Goal: Task Accomplishment & Management: Use online tool/utility

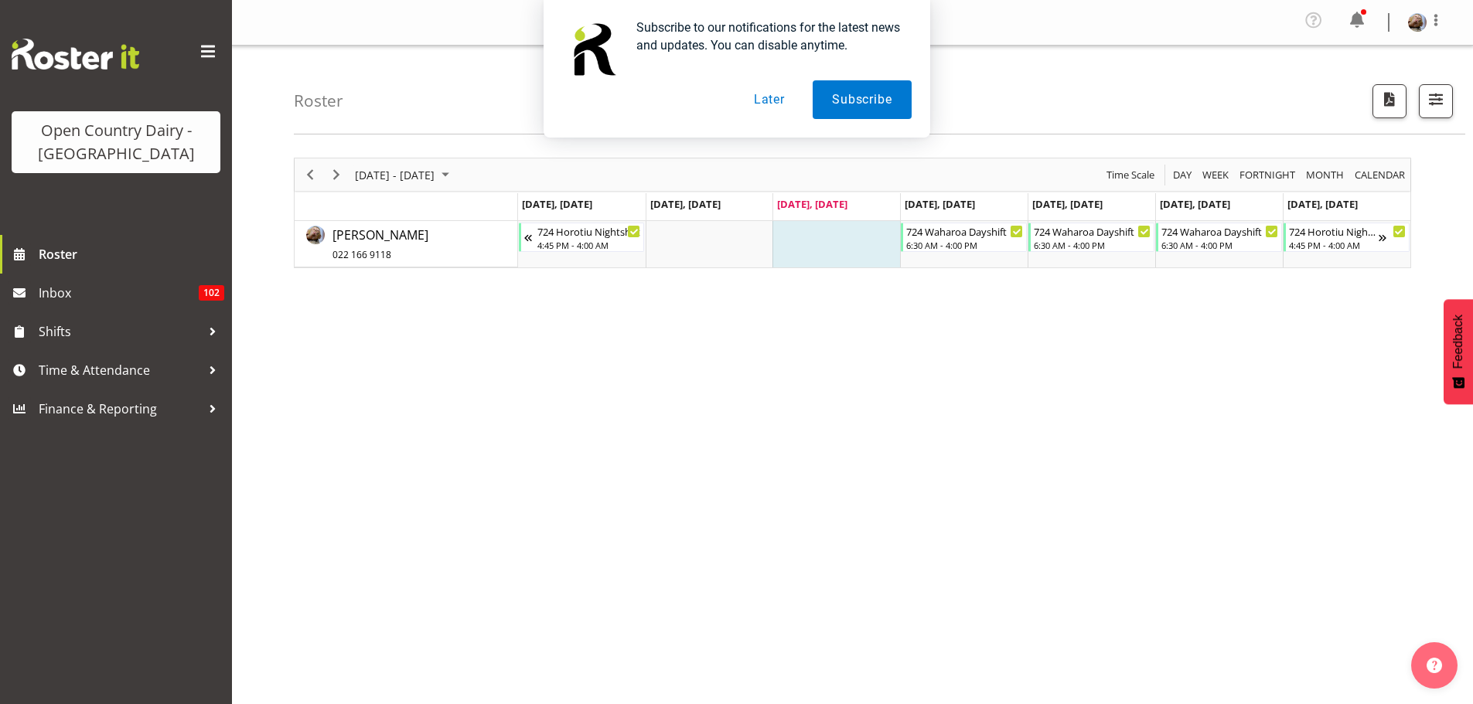
click at [777, 101] on button "Later" at bounding box center [769, 99] width 70 height 39
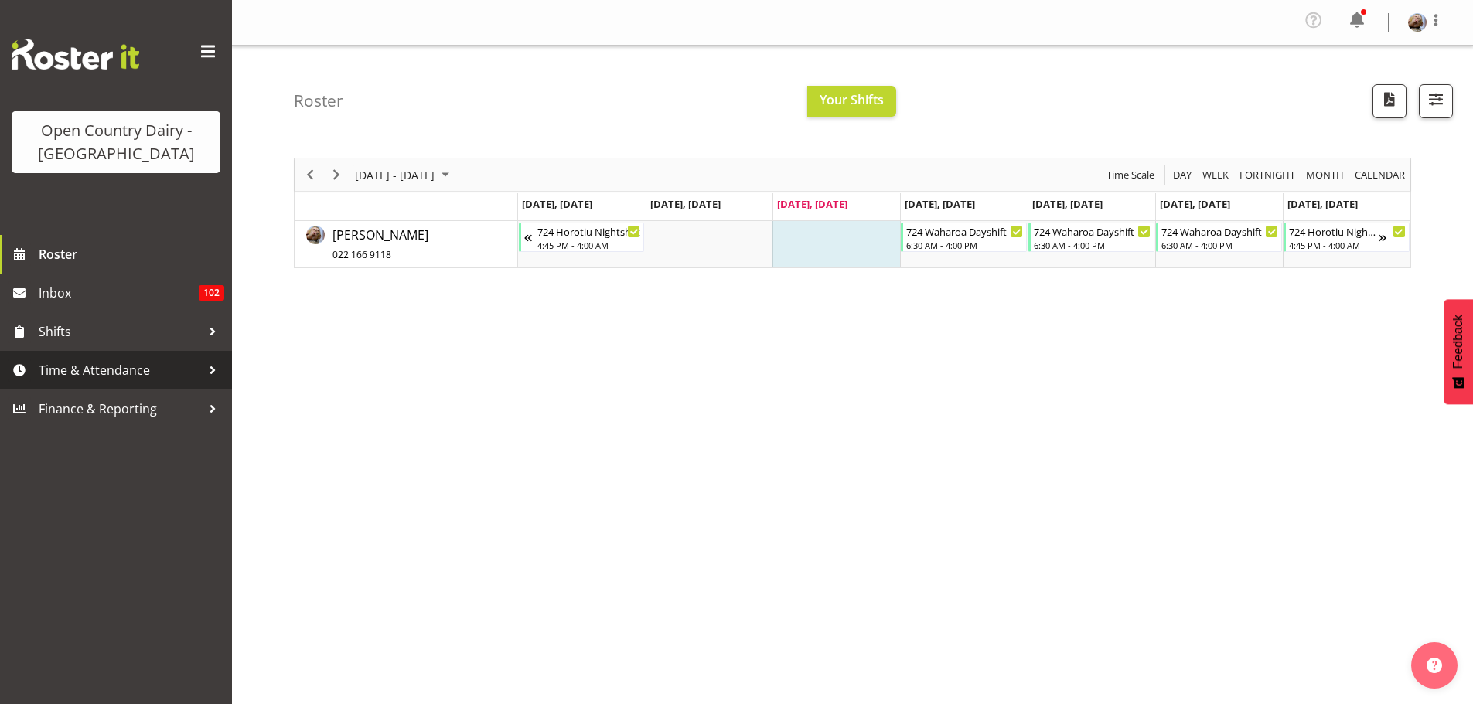
click at [121, 374] on span "Time & Attendance" at bounding box center [120, 370] width 162 height 23
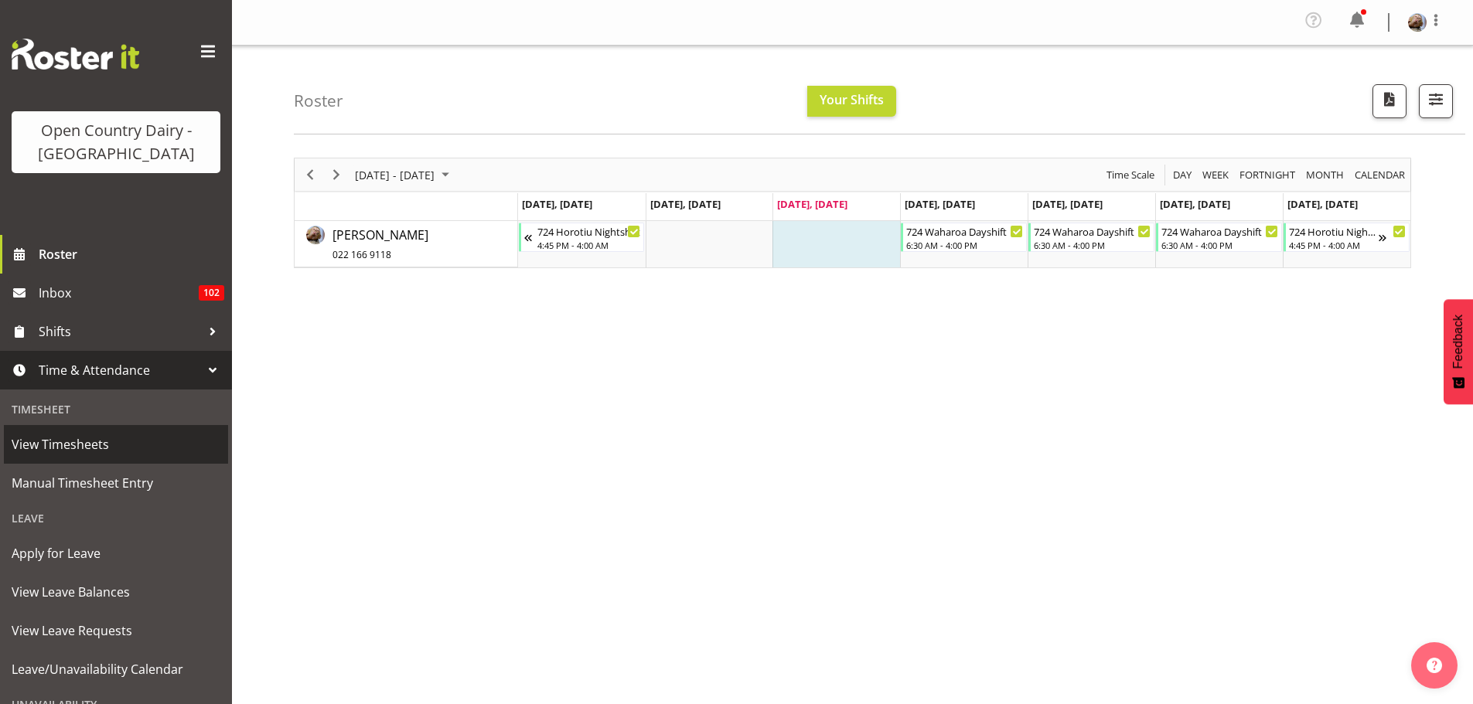
click at [65, 444] on span "View Timesheets" at bounding box center [116, 444] width 209 height 23
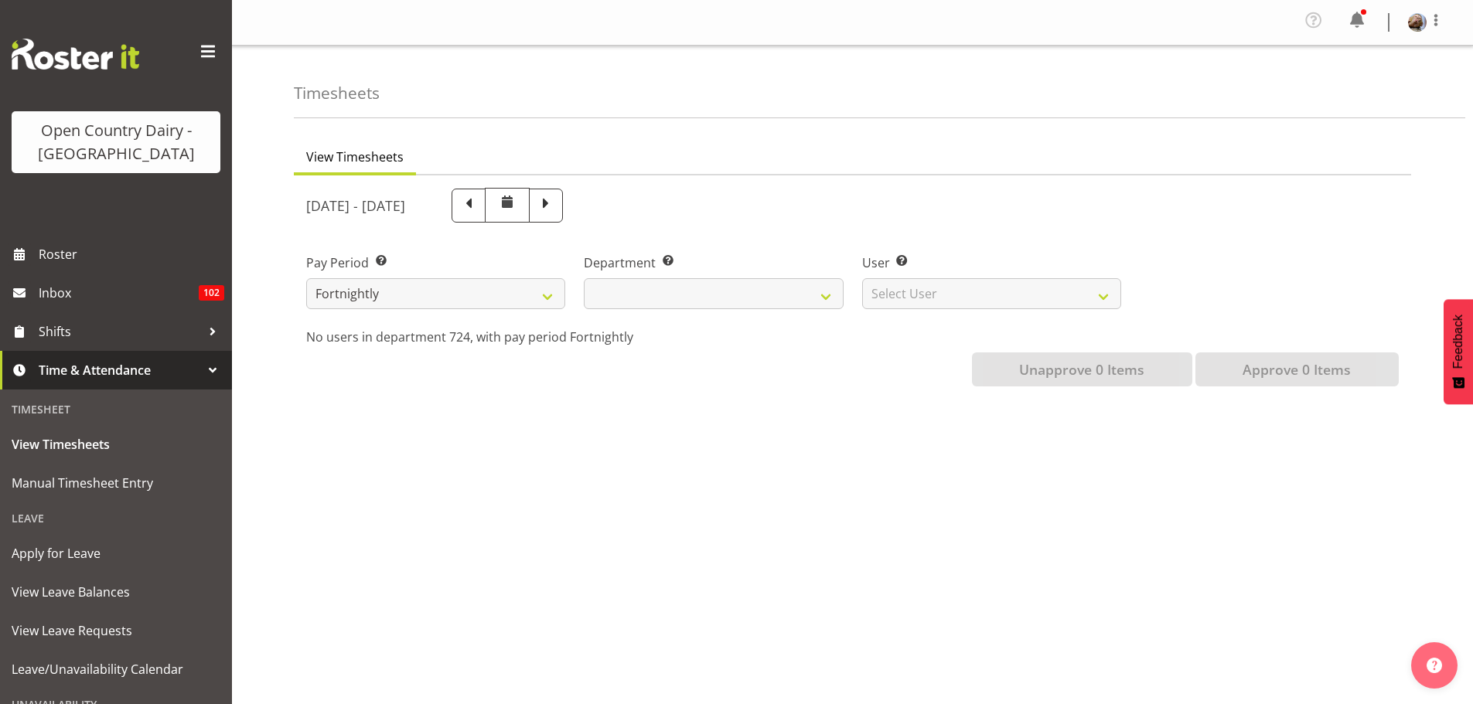
select select
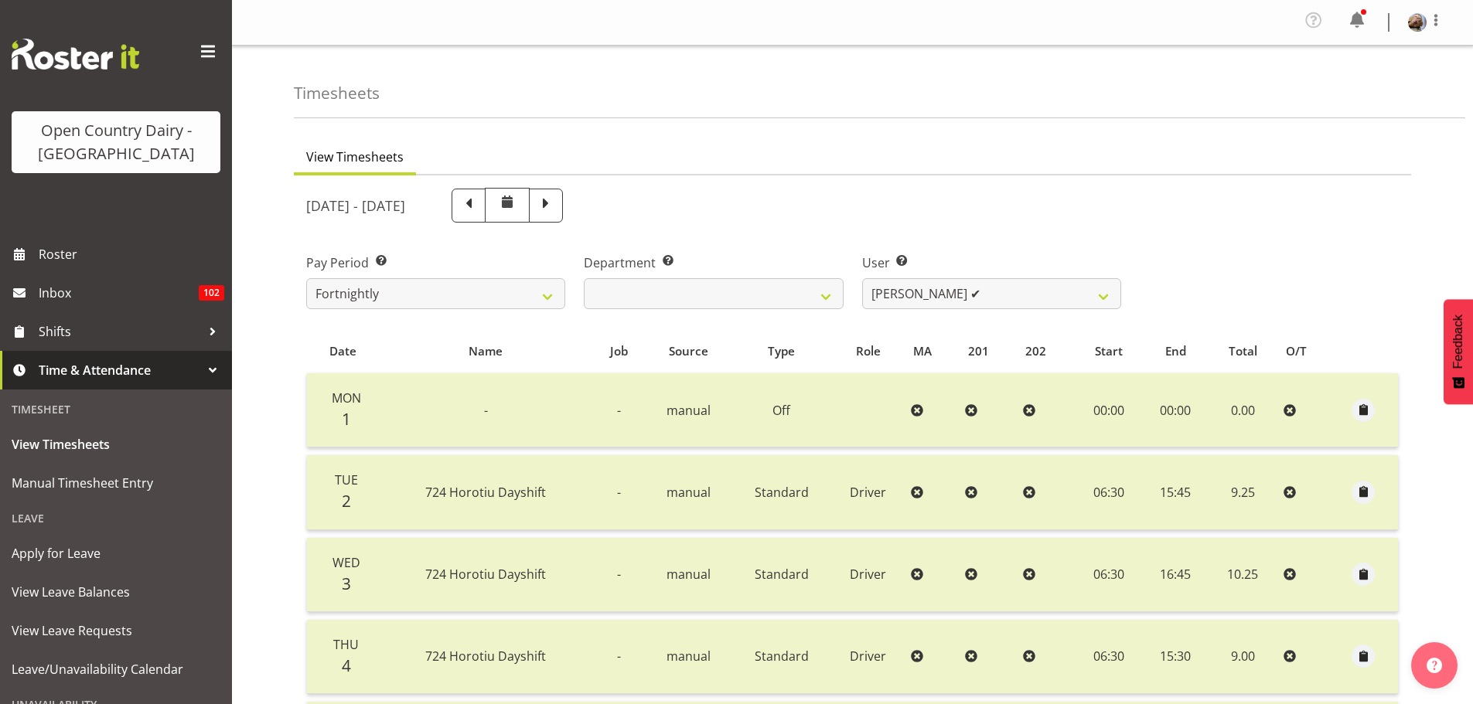
scroll to position [372, 0]
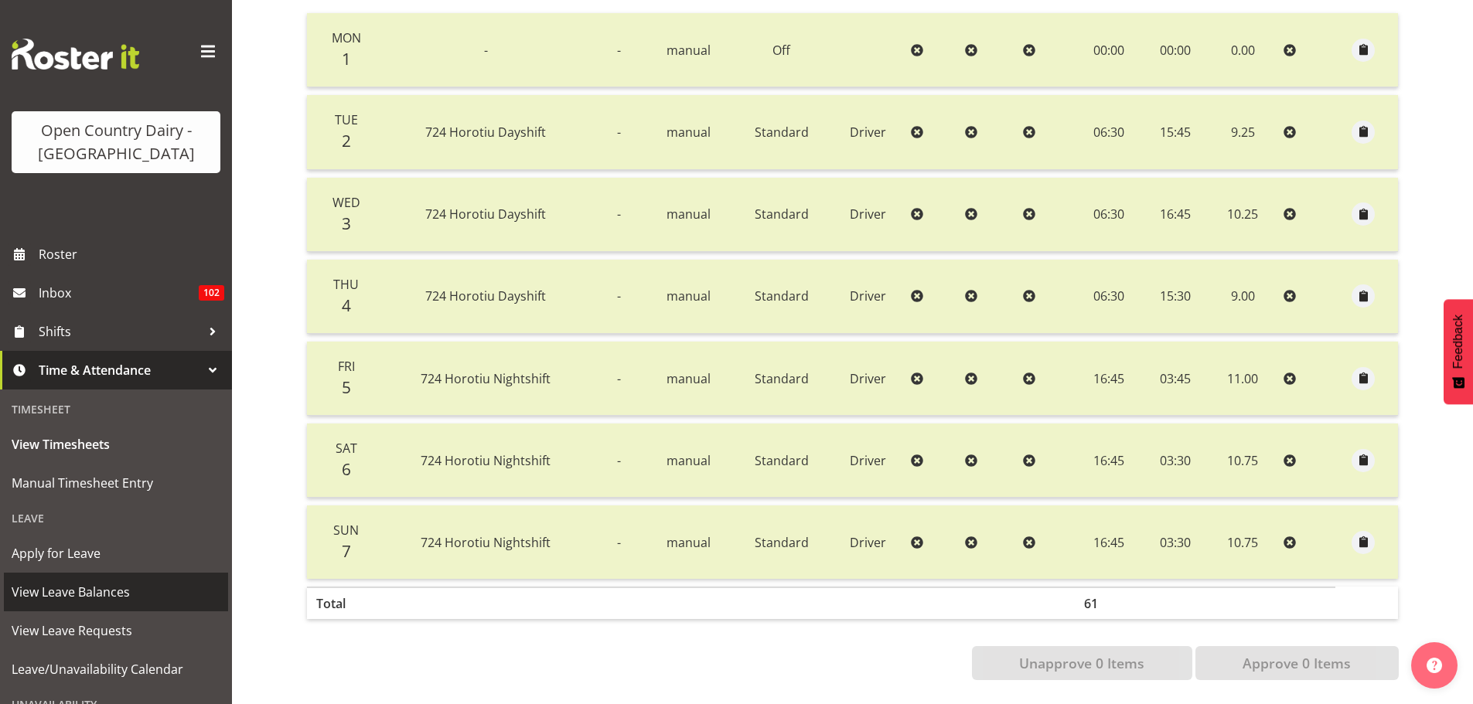
click at [32, 596] on span "View Leave Balances" at bounding box center [116, 592] width 209 height 23
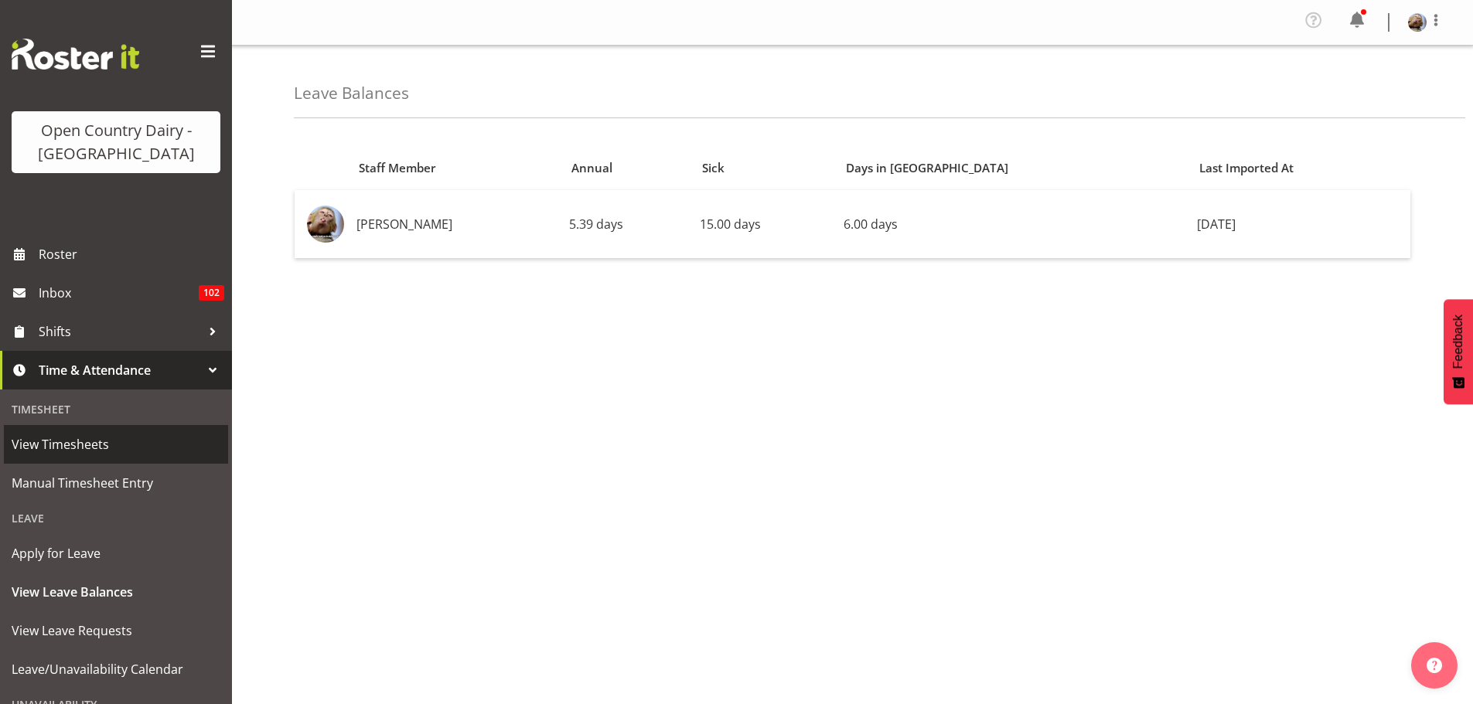
click at [63, 445] on span "View Timesheets" at bounding box center [116, 444] width 209 height 23
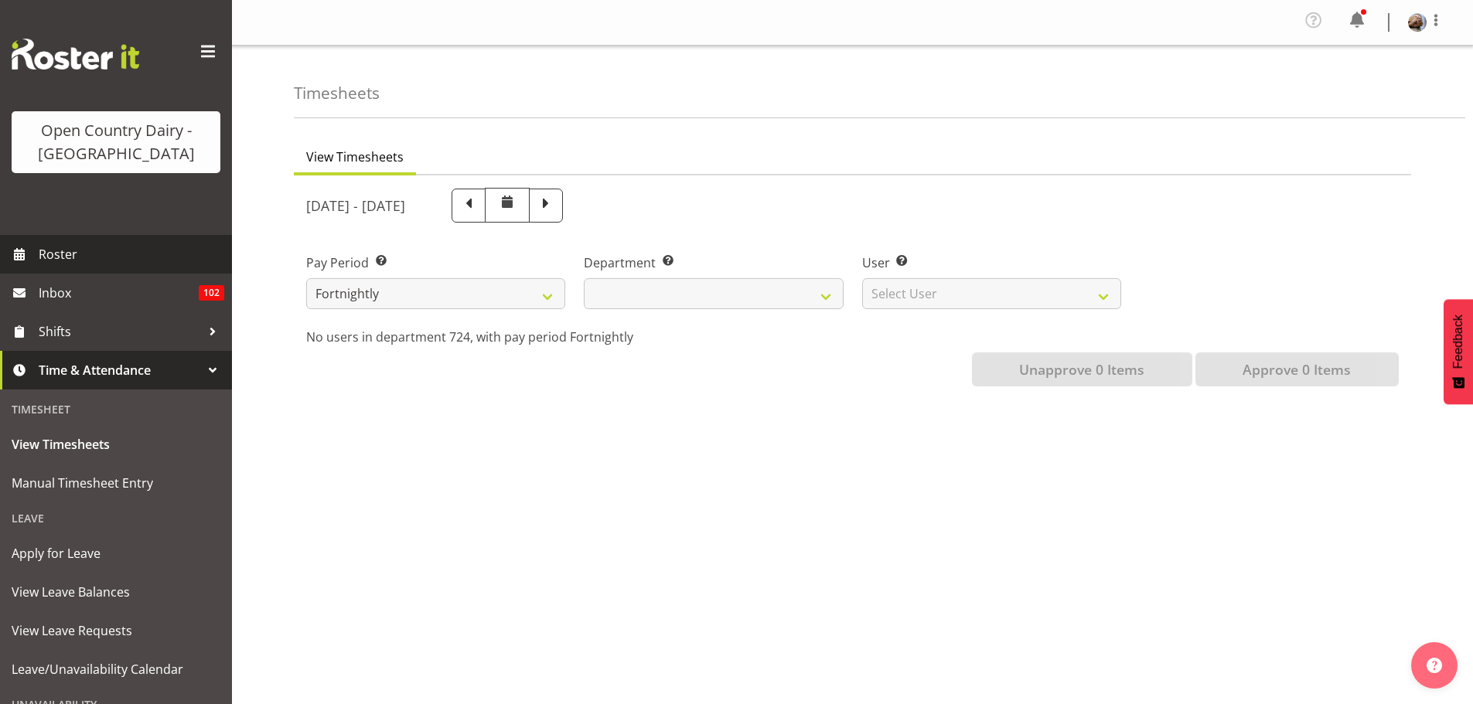
select select
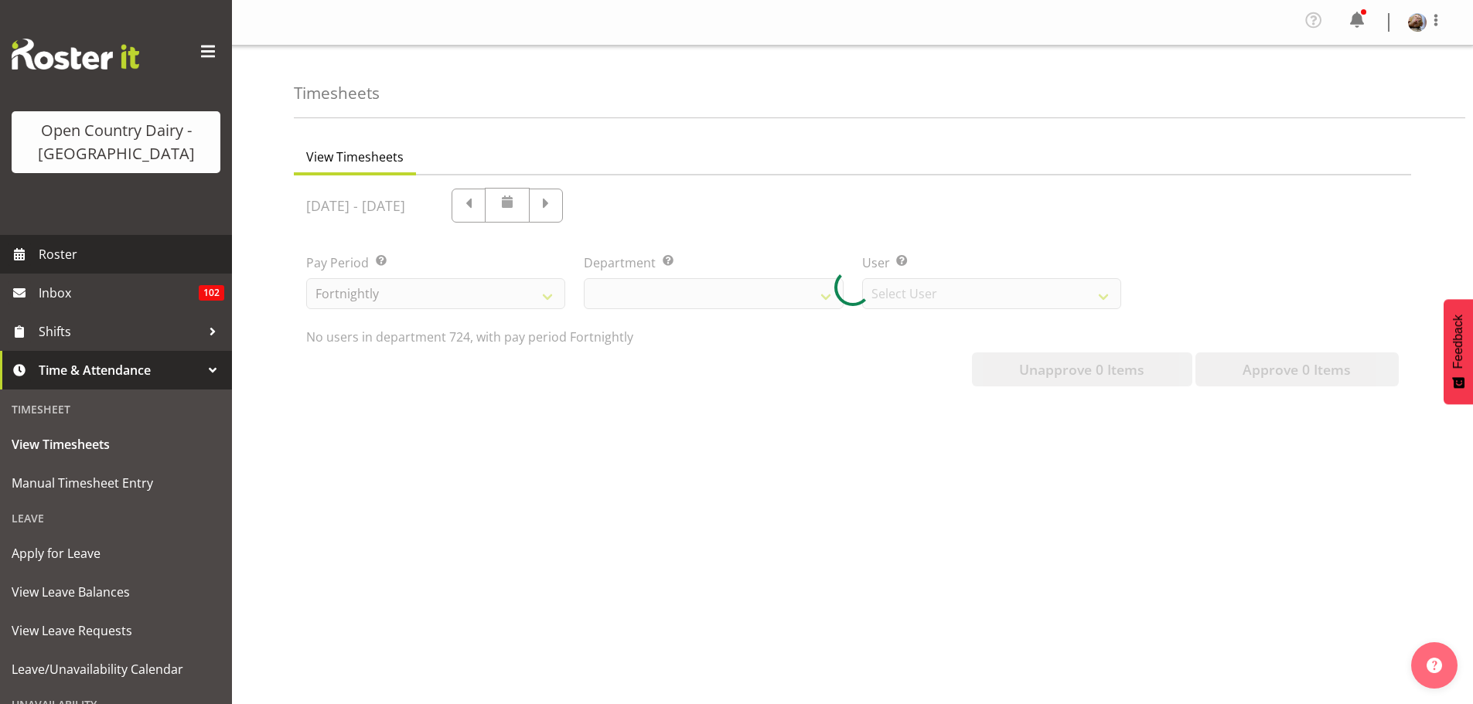
click at [59, 251] on span "Roster" at bounding box center [132, 254] width 186 height 23
